Goal: Find specific page/section: Find specific page/section

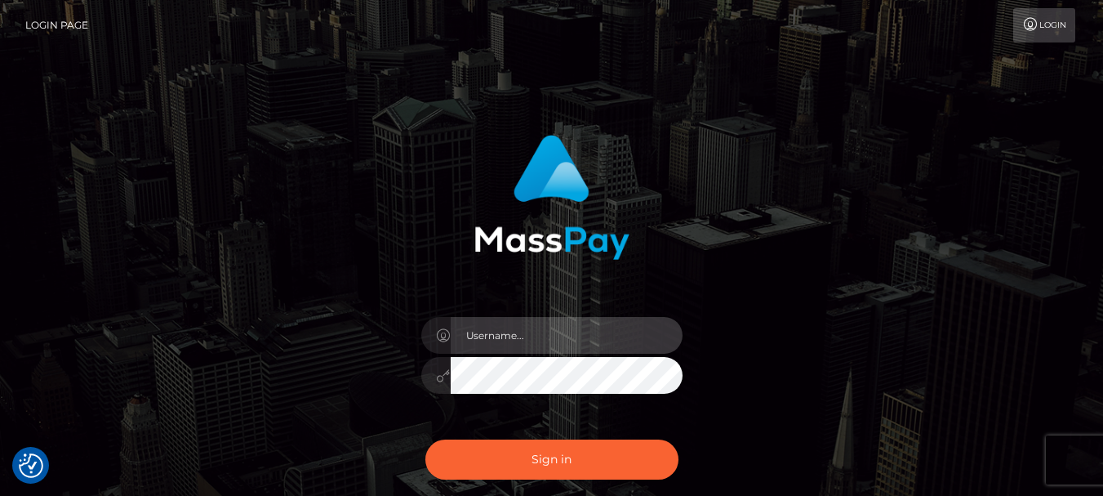
type input "fr.es"
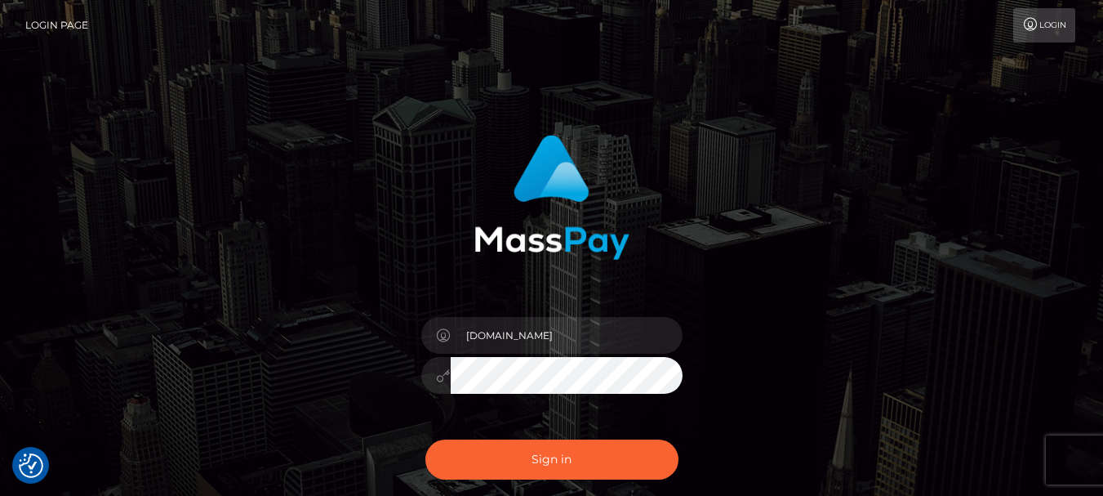
click at [547, 439] on div "Sign in Need Help?" at bounding box center [552, 466] width 286 height 73
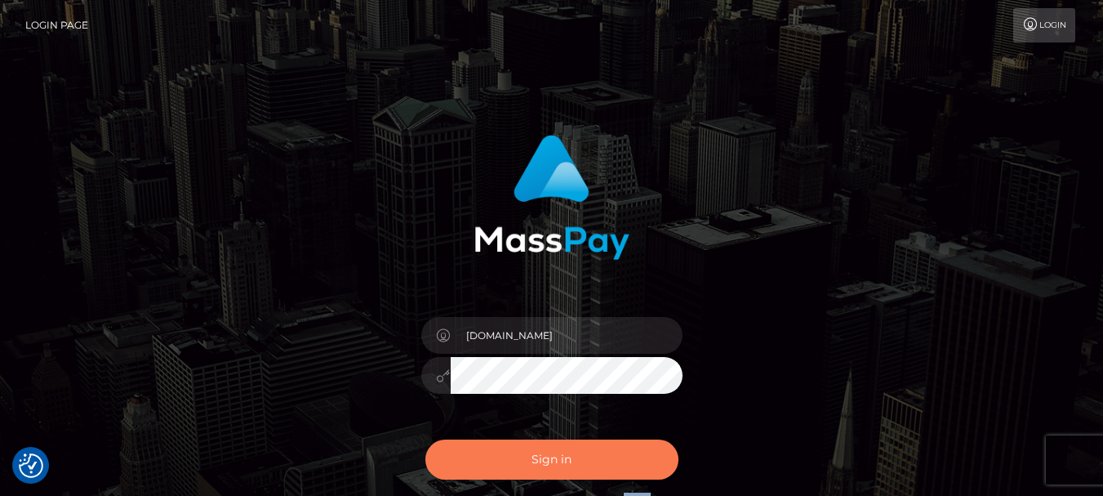
click at [546, 452] on button "Sign in" at bounding box center [552, 459] width 253 height 40
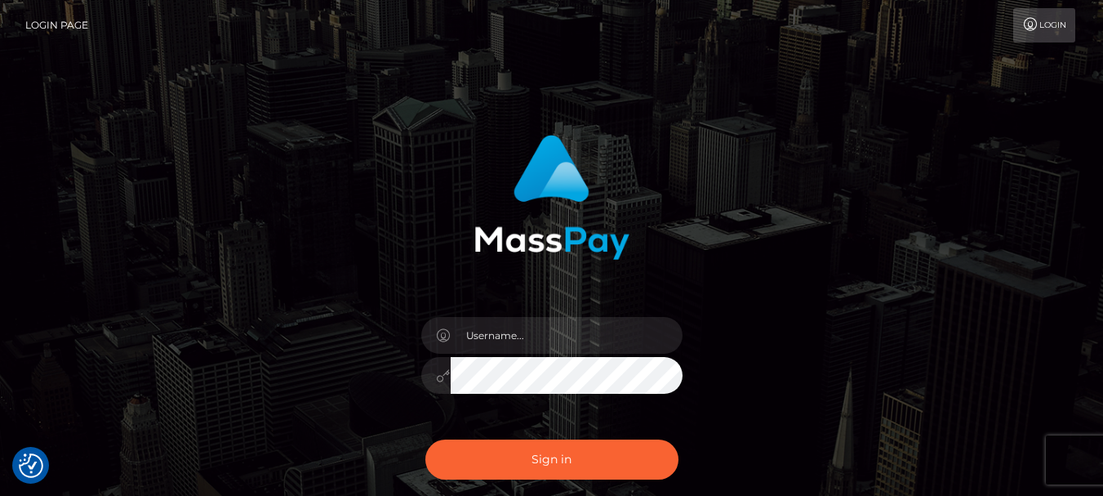
checkbox input "true"
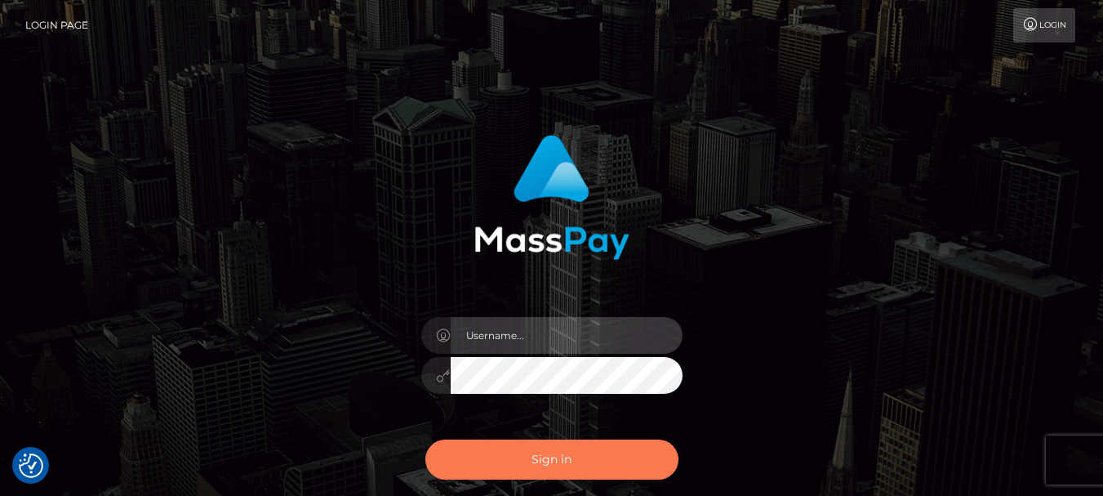
type input "fr.es"
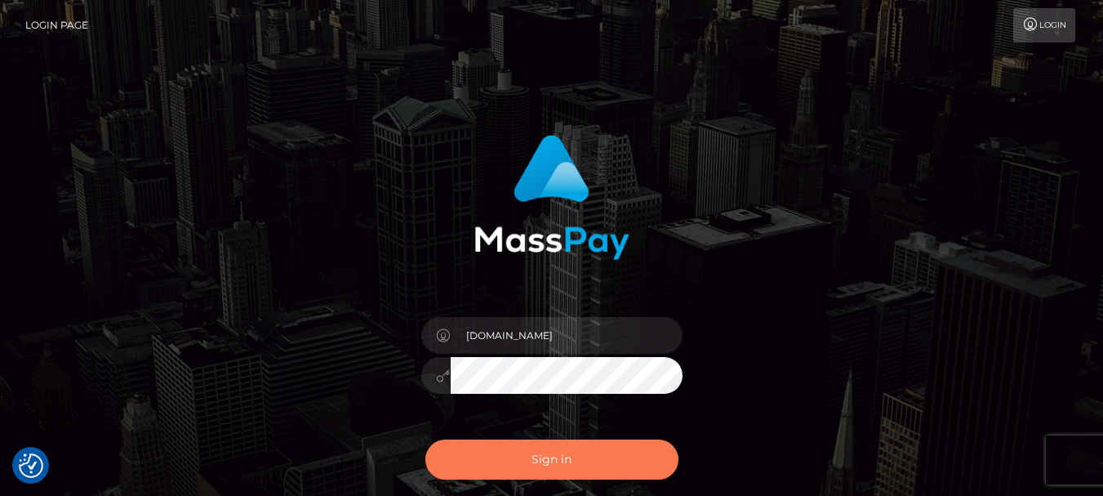
click at [546, 458] on button "Sign in" at bounding box center [552, 459] width 253 height 40
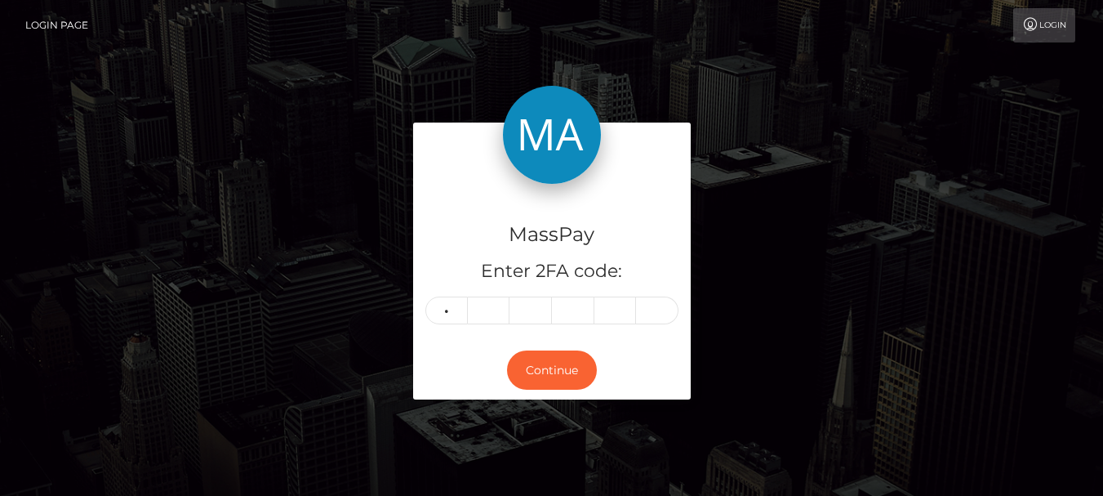
type input "1"
type input "2"
type input "8"
type input "1"
type input "2"
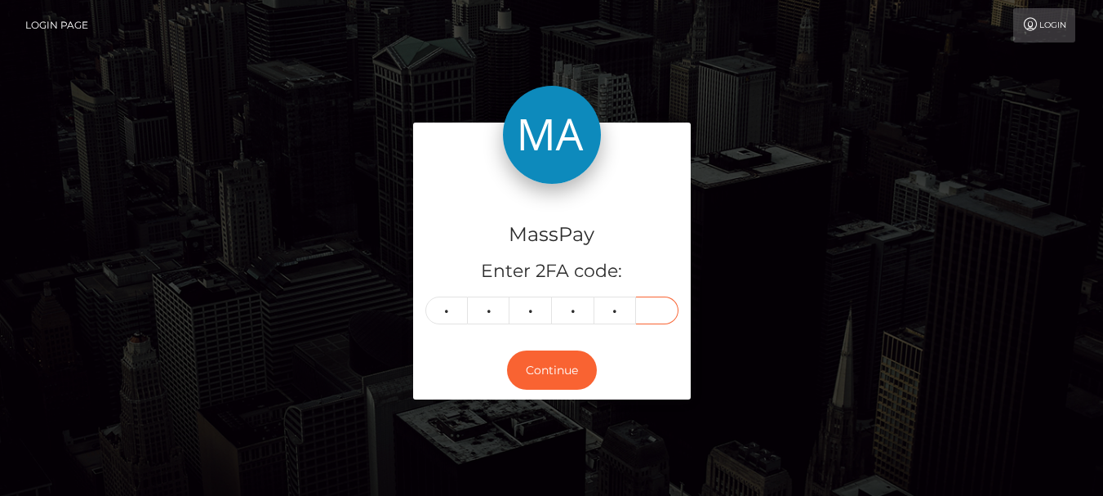
type input "6"
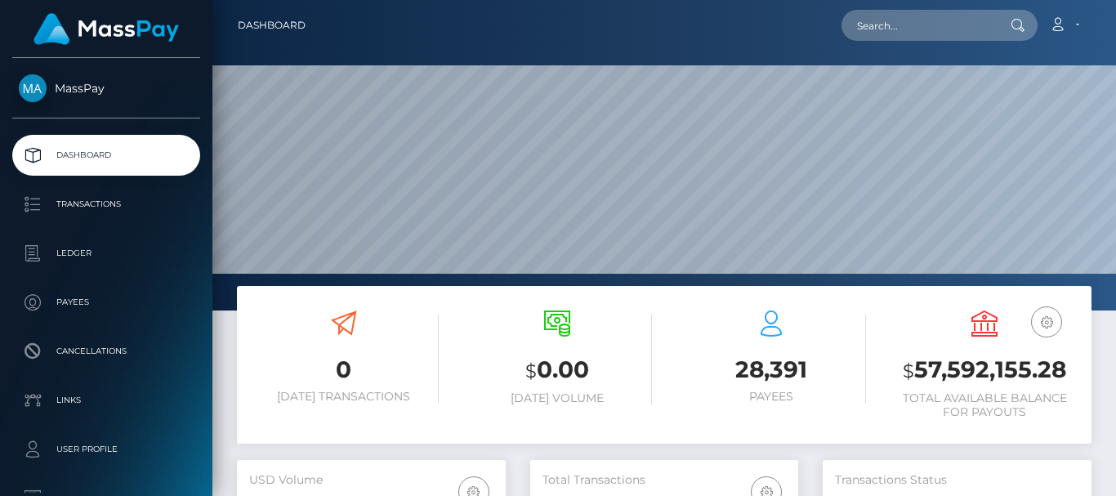
scroll to position [290, 268]
click at [907, 22] on input "text" at bounding box center [918, 25] width 154 height 31
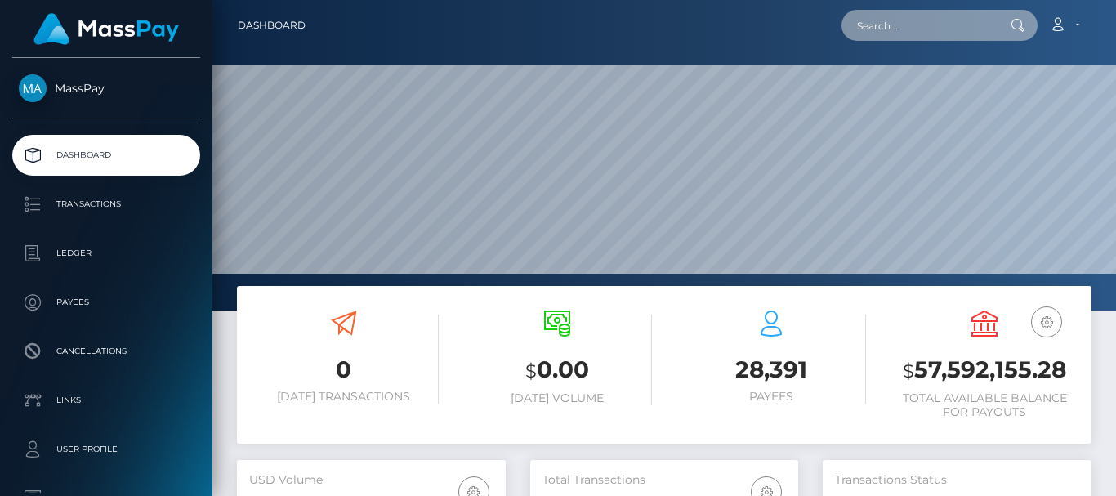
paste input "belladuncan03@gmail.com"
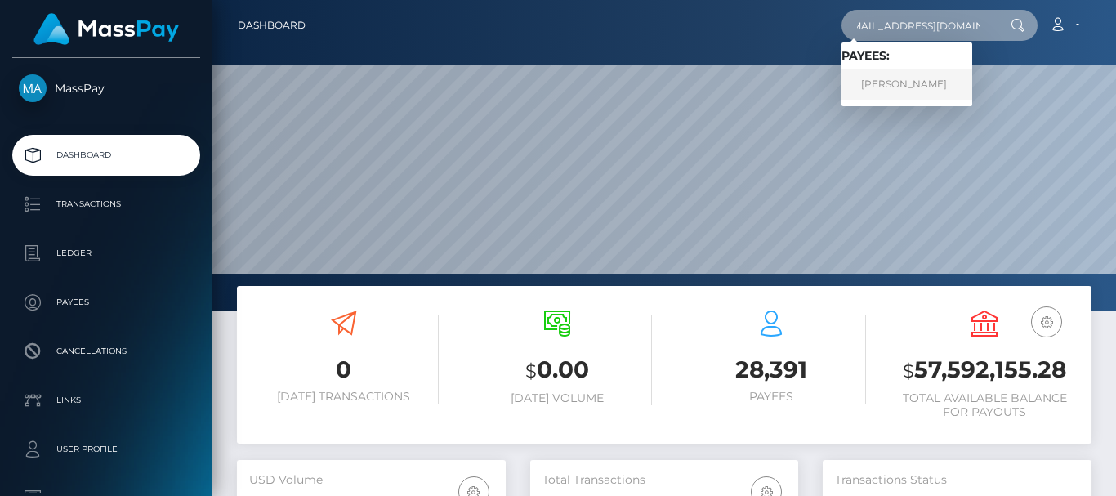
type input "belladuncan03@gmail.com"
click at [897, 74] on link "BELLA G DUNCAN" at bounding box center [906, 84] width 131 height 30
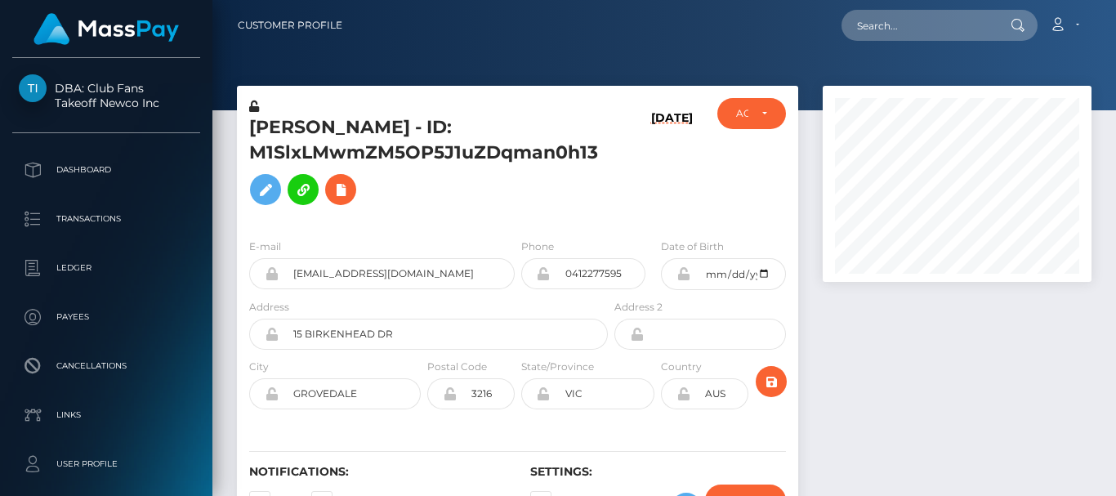
scroll to position [196, 268]
click at [898, 343] on div at bounding box center [956, 321] width 293 height 470
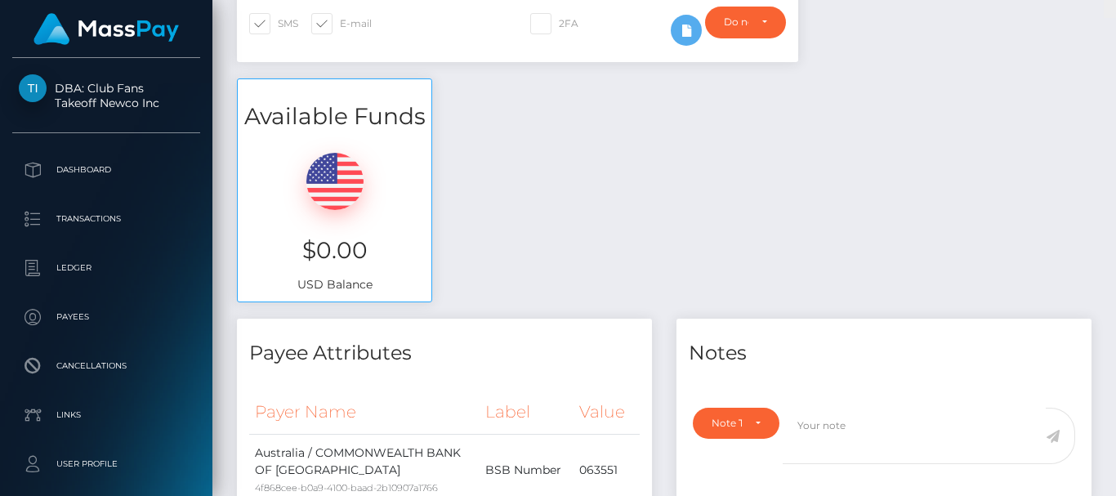
scroll to position [0, 0]
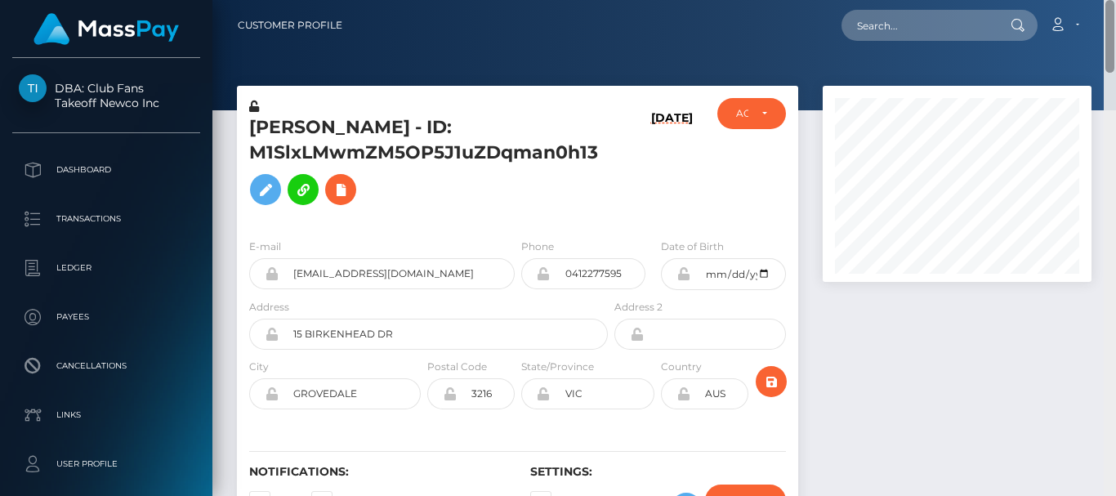
drag, startPoint x: 1106, startPoint y: 386, endPoint x: 1071, endPoint y: -13, distance: 400.9
click at [1071, 0] on html "DBA: Club Fans Takeoff Newco Inc Dashboard Transactions Ledger Payees" at bounding box center [558, 248] width 1116 height 496
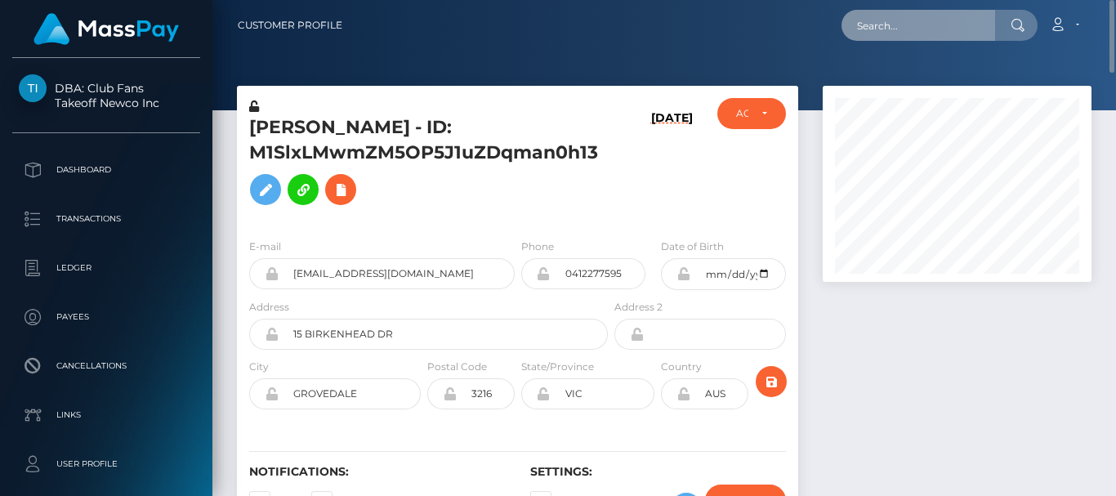
click at [867, 16] on input "text" at bounding box center [918, 25] width 154 height 31
paste input "[EMAIL_ADDRESS][DOMAIN_NAME]"
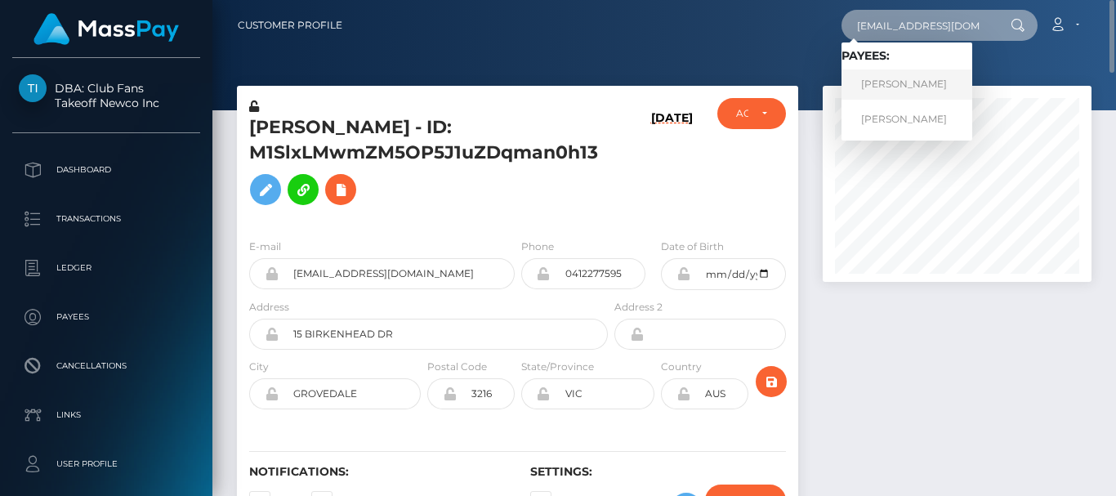
type input "[EMAIL_ADDRESS][DOMAIN_NAME]"
click at [874, 77] on link "Anna Aleksandrovna Mechkova" at bounding box center [906, 84] width 131 height 30
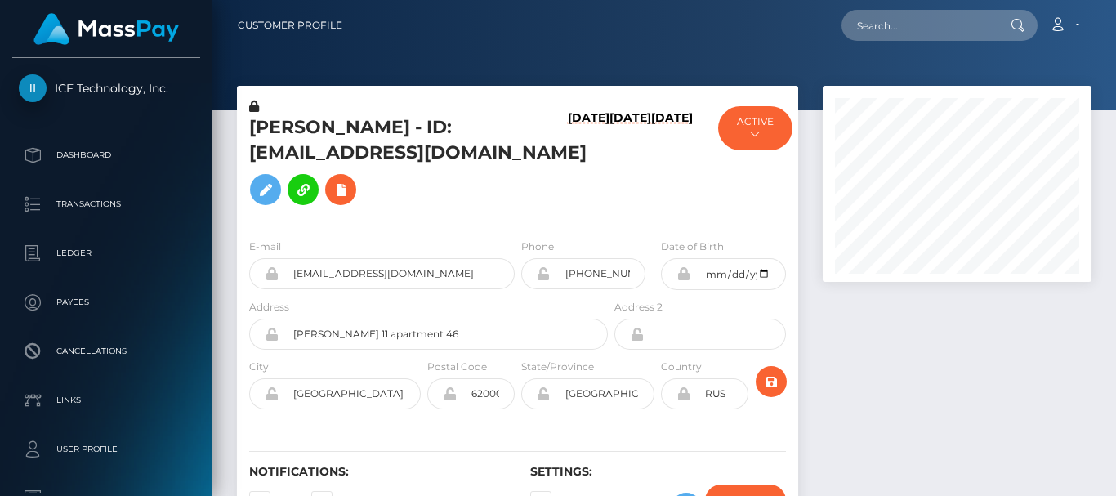
scroll to position [196, 268]
click at [893, 332] on div at bounding box center [956, 321] width 293 height 470
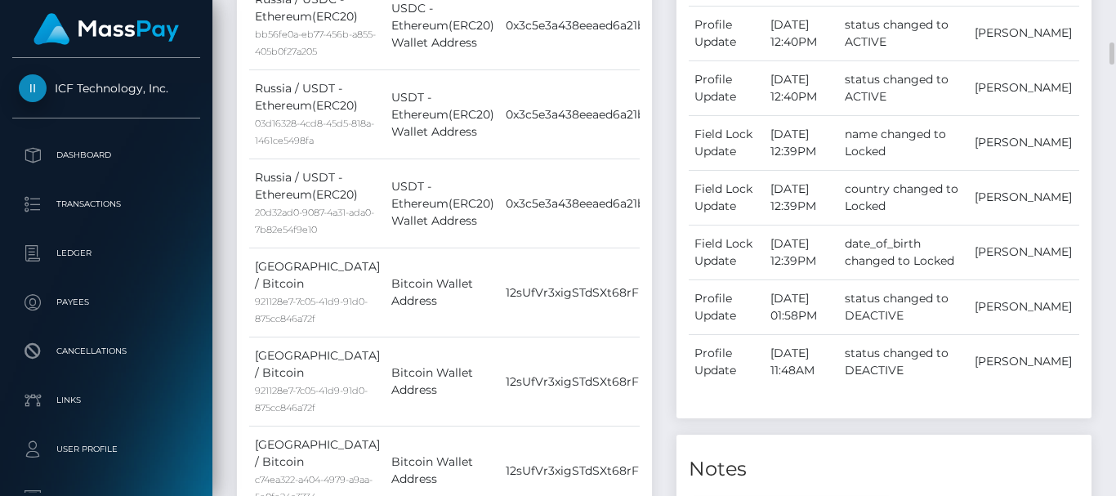
scroll to position [956, 0]
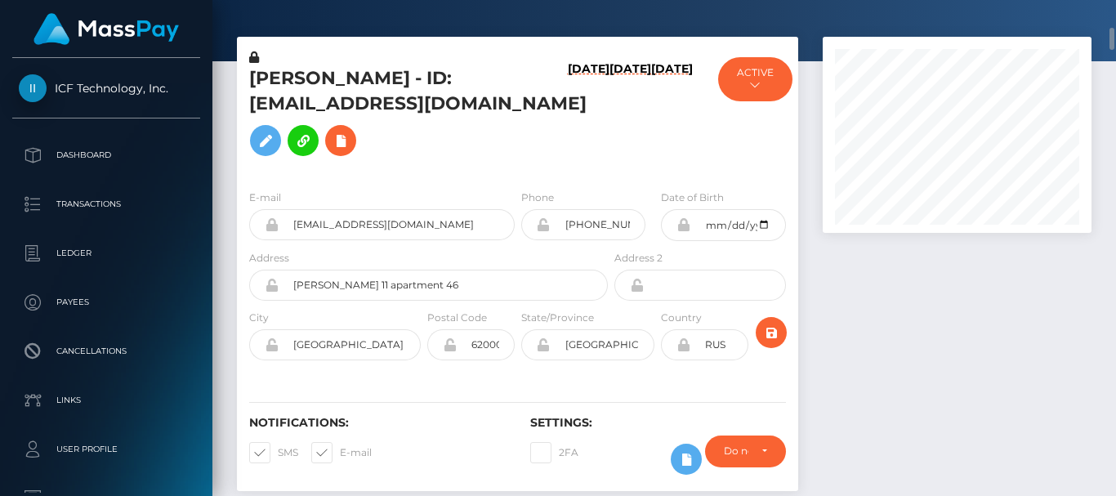
scroll to position [0, 0]
